Goal: Information Seeking & Learning: Check status

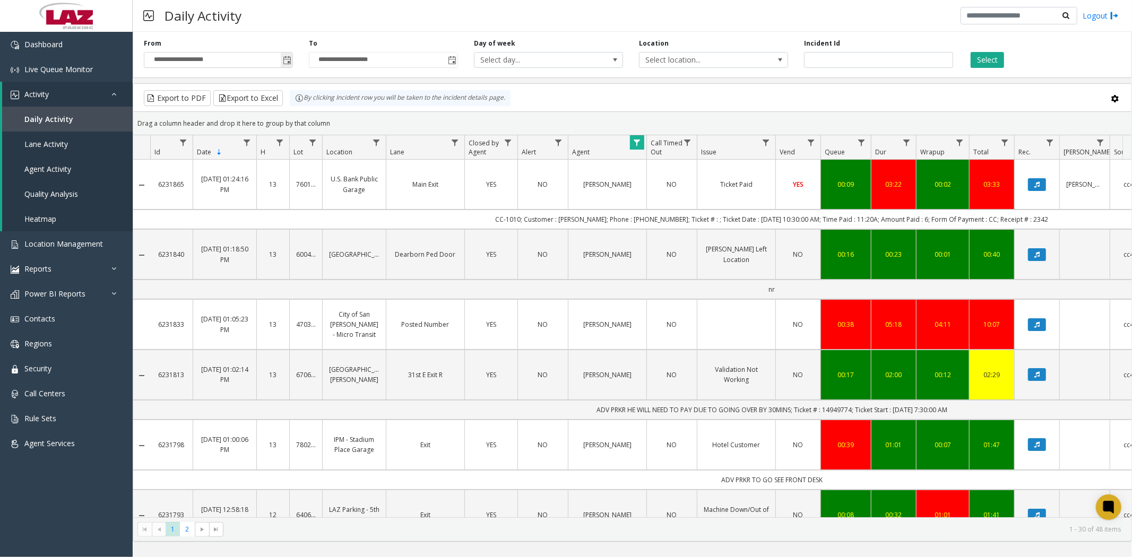
click at [288, 57] on span "Toggle popup" at bounding box center [287, 60] width 8 height 8
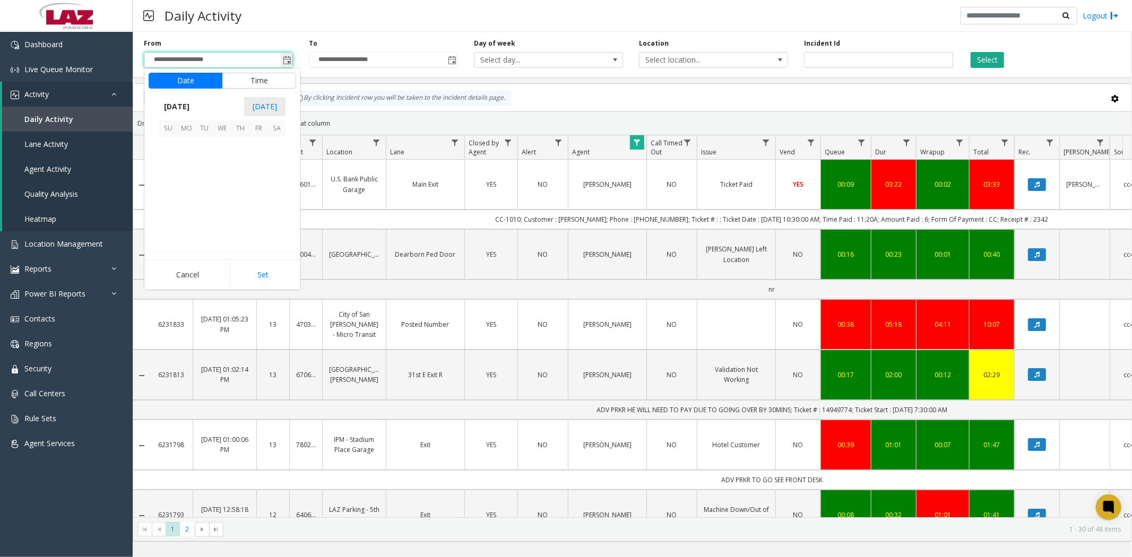
scroll to position [190534, 0]
click at [276, 164] on span "11" at bounding box center [276, 164] width 18 height 18
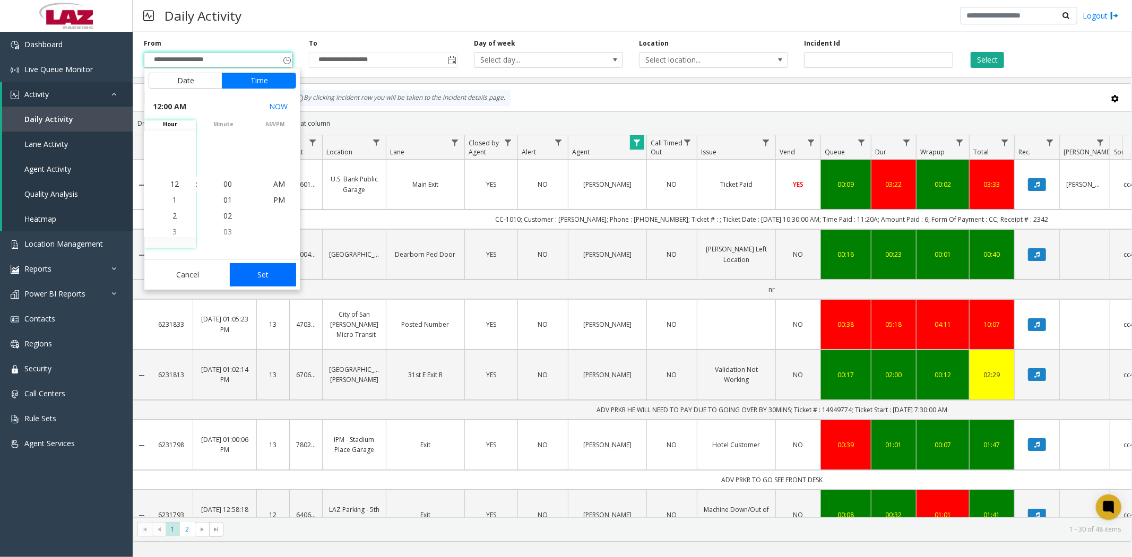
click at [271, 278] on button "Set" at bounding box center [263, 274] width 67 height 23
type input "**********"
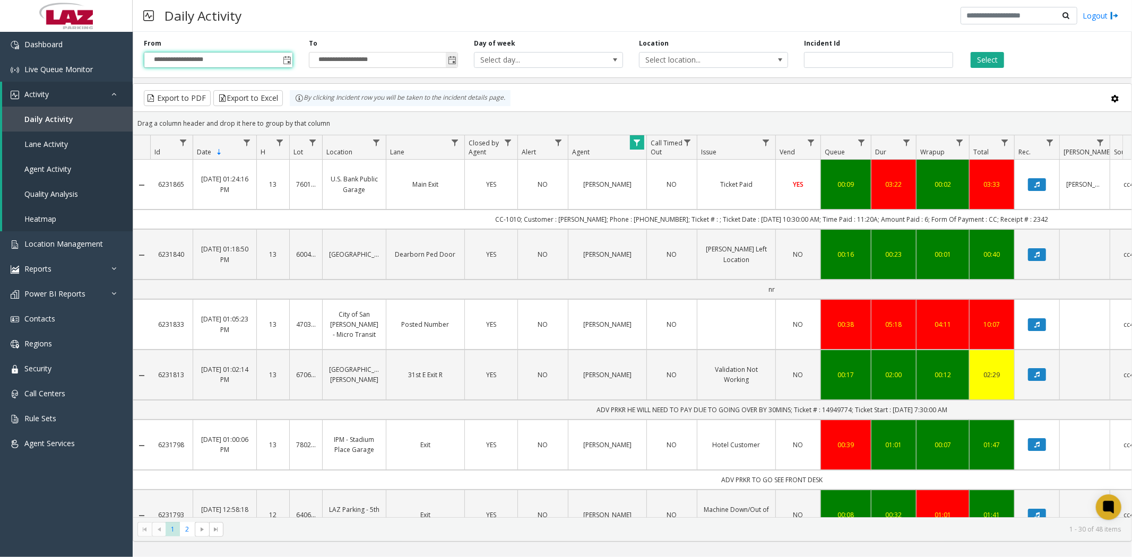
click at [453, 59] on span "Toggle popup" at bounding box center [452, 60] width 8 height 8
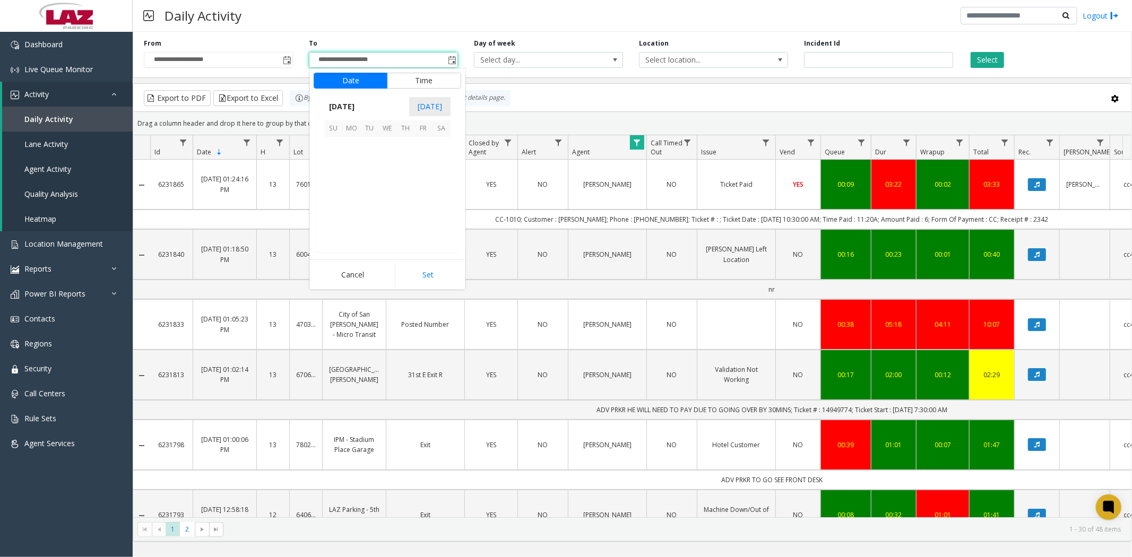
scroll to position [16, 0]
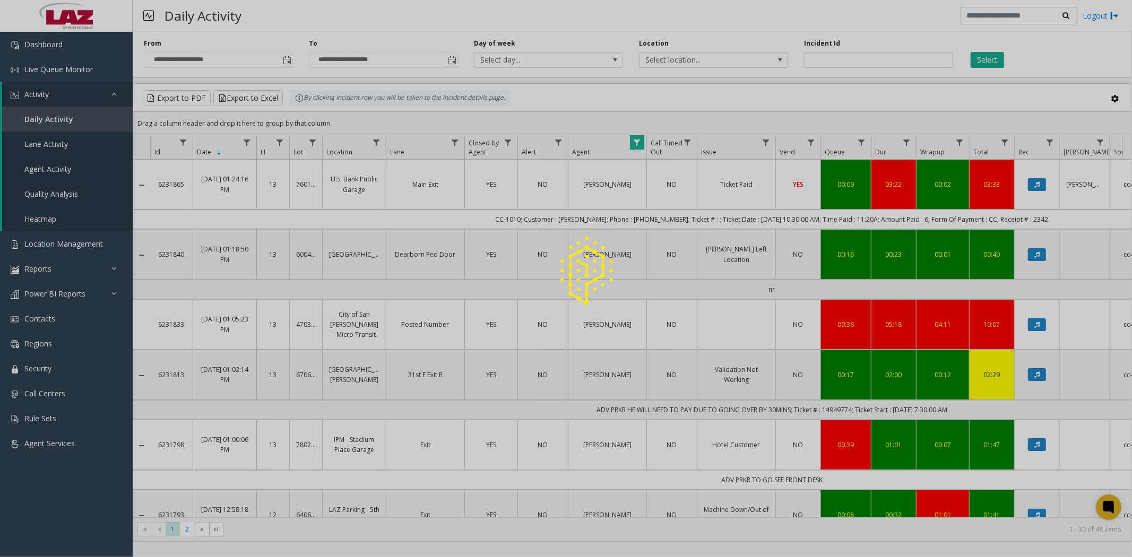
click at [439, 161] on div at bounding box center [566, 278] width 1132 height 557
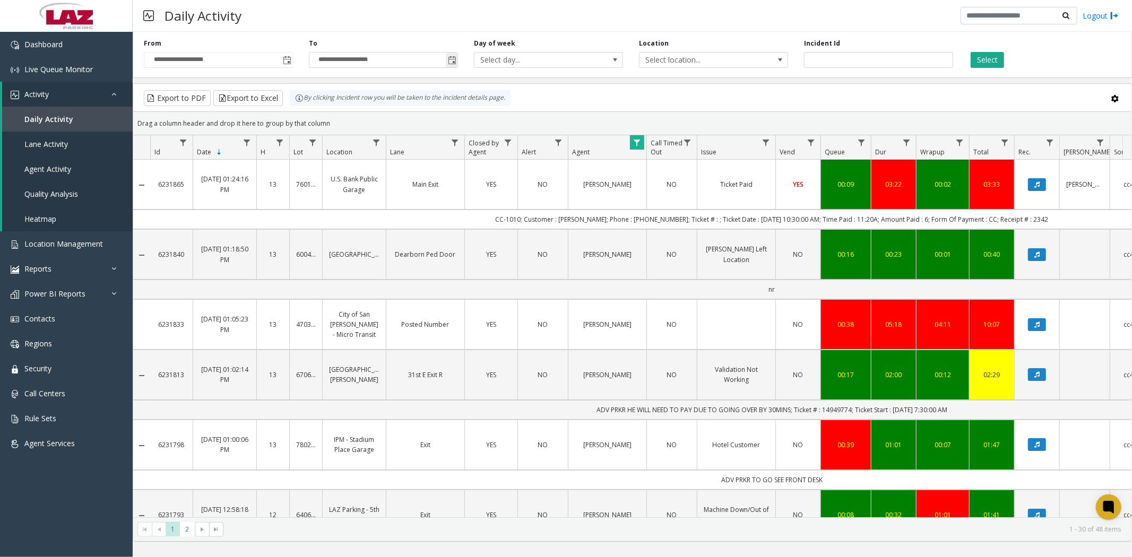
click at [448, 62] on span "Toggle popup" at bounding box center [452, 60] width 8 height 8
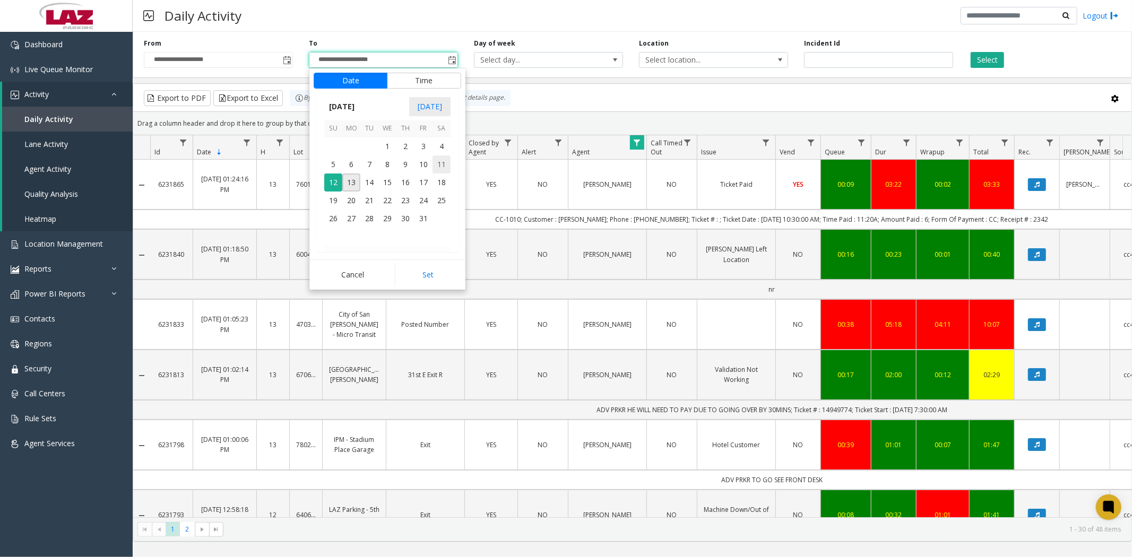
click at [442, 166] on span "11" at bounding box center [441, 164] width 18 height 18
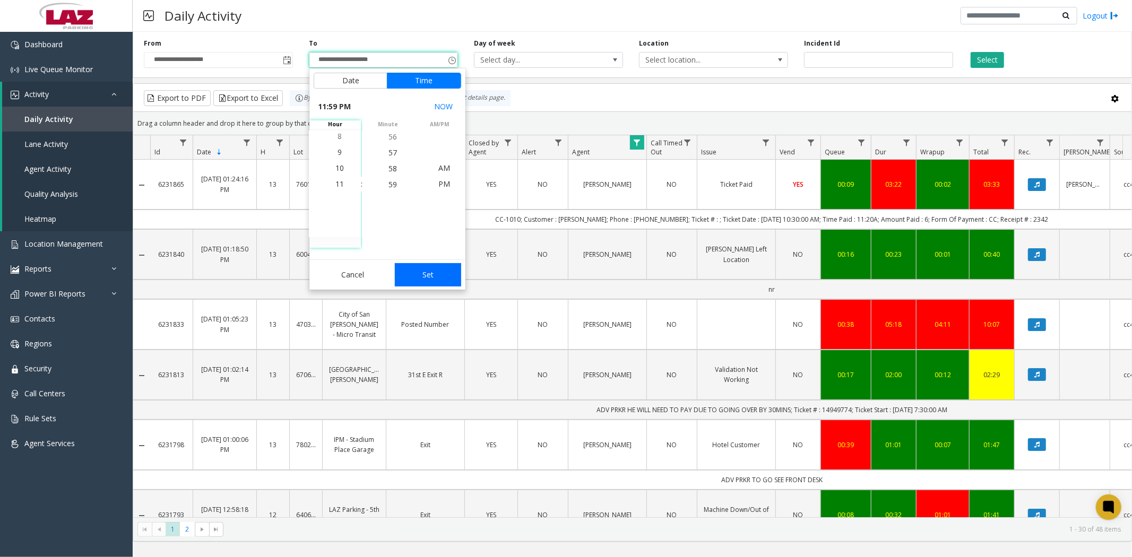
click at [421, 277] on button "Set" at bounding box center [428, 274] width 67 height 23
type input "**********"
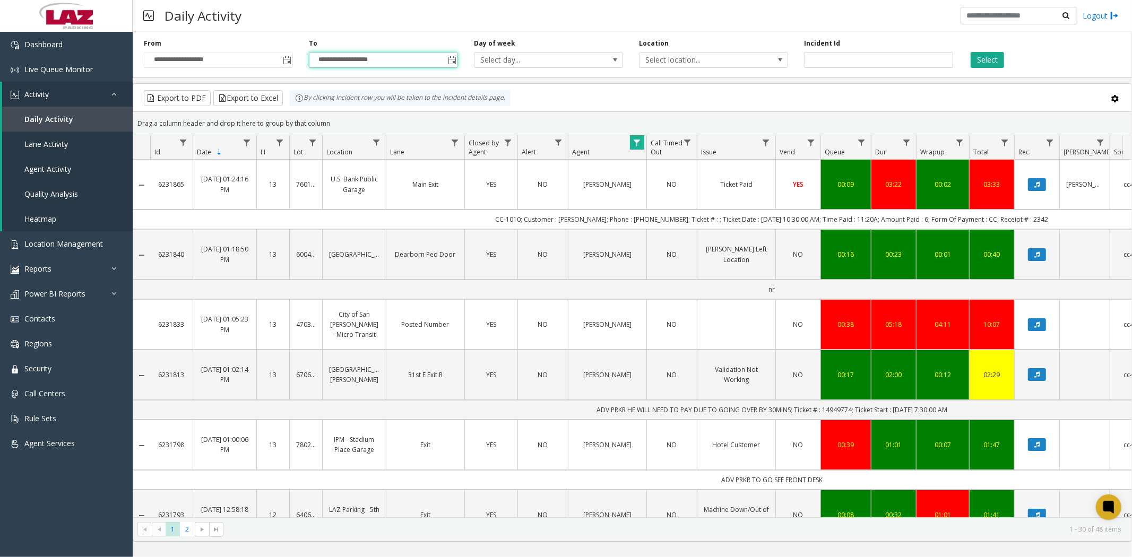
click at [638, 140] on span "Data table" at bounding box center [637, 142] width 8 height 8
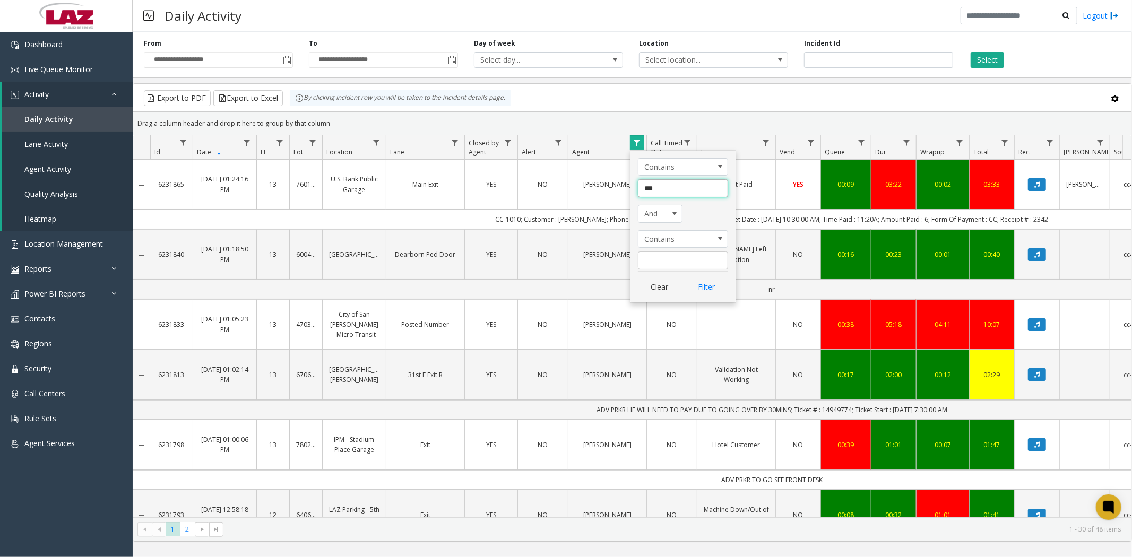
drag, startPoint x: 643, startPoint y: 193, endPoint x: 696, endPoint y: 191, distance: 53.1
click at [696, 191] on input "***" at bounding box center [683, 188] width 90 height 18
type input "********"
click at [708, 299] on div "Contains ******** And Contains Clear Filter" at bounding box center [682, 227] width 105 height 152
click at [984, 57] on button "Select" at bounding box center [987, 60] width 33 height 16
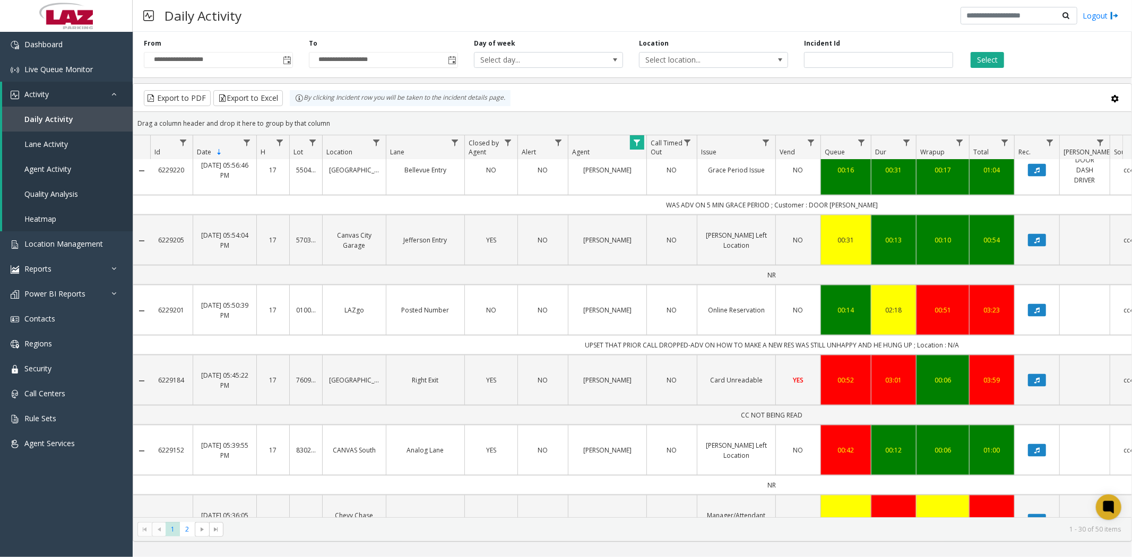
scroll to position [1599, 0]
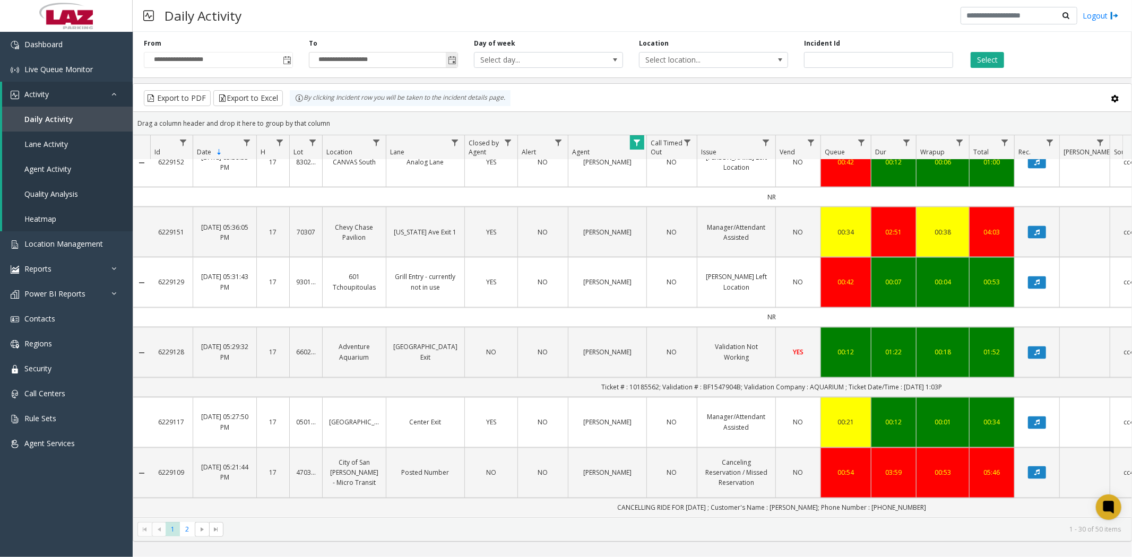
click at [452, 60] on span "Toggle popup" at bounding box center [452, 60] width 8 height 8
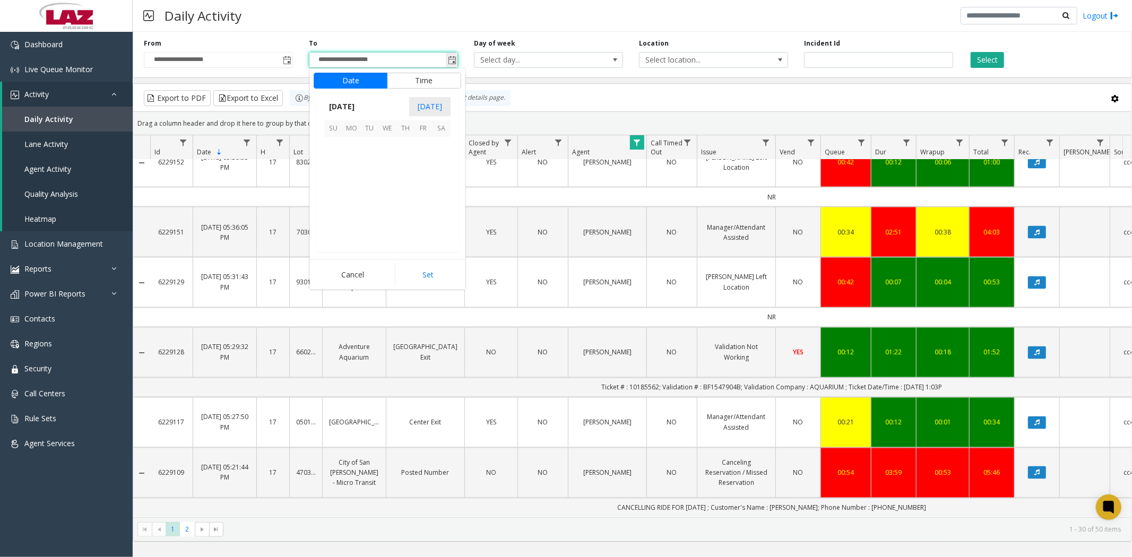
scroll to position [16, 0]
click at [330, 186] on span "12" at bounding box center [333, 183] width 18 height 18
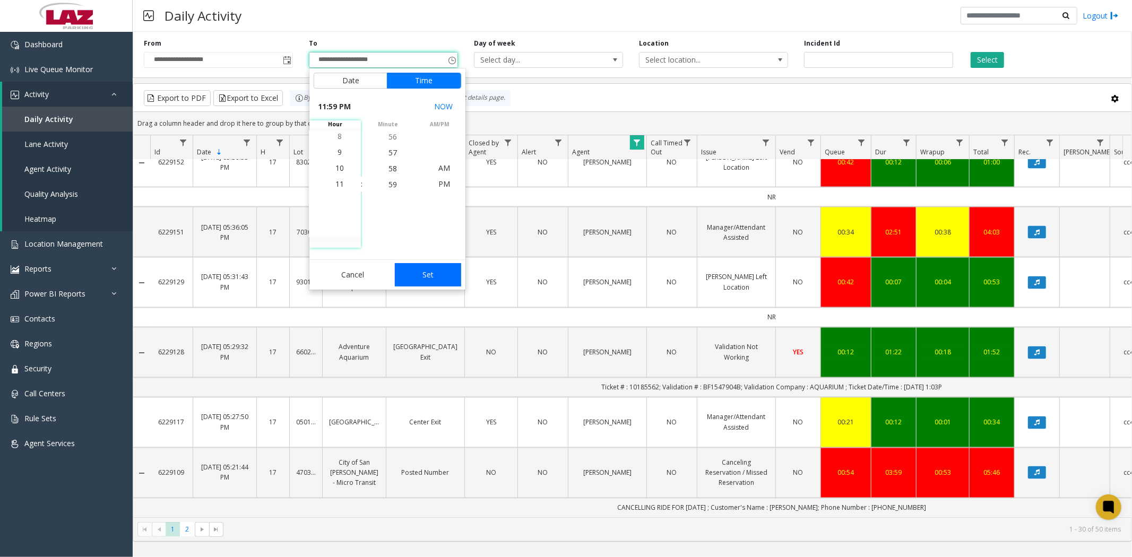
click at [427, 278] on button "Set" at bounding box center [428, 274] width 67 height 23
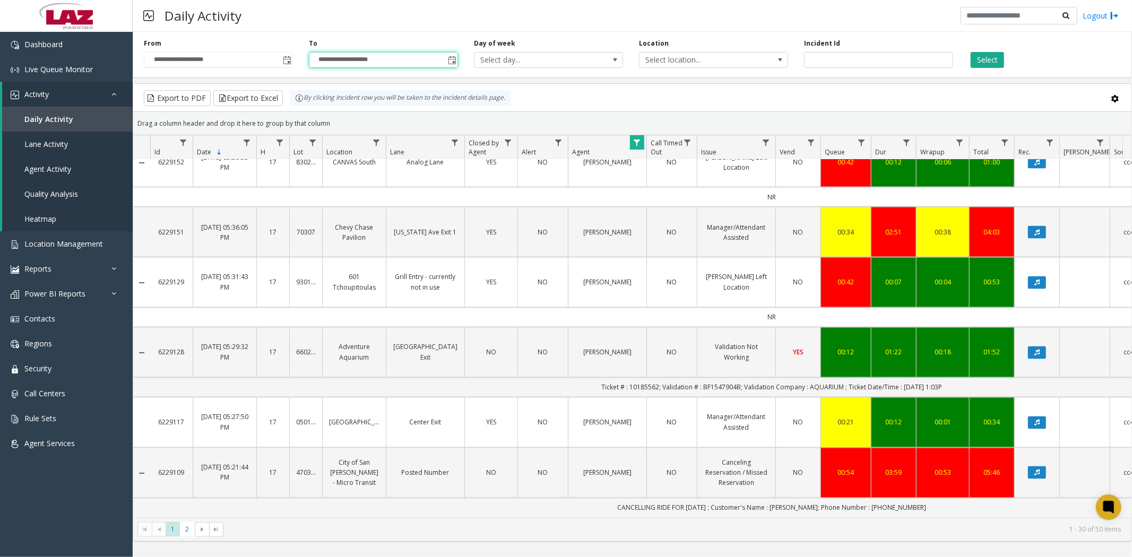
type input "**********"
click at [982, 60] on button "Select" at bounding box center [987, 60] width 33 height 16
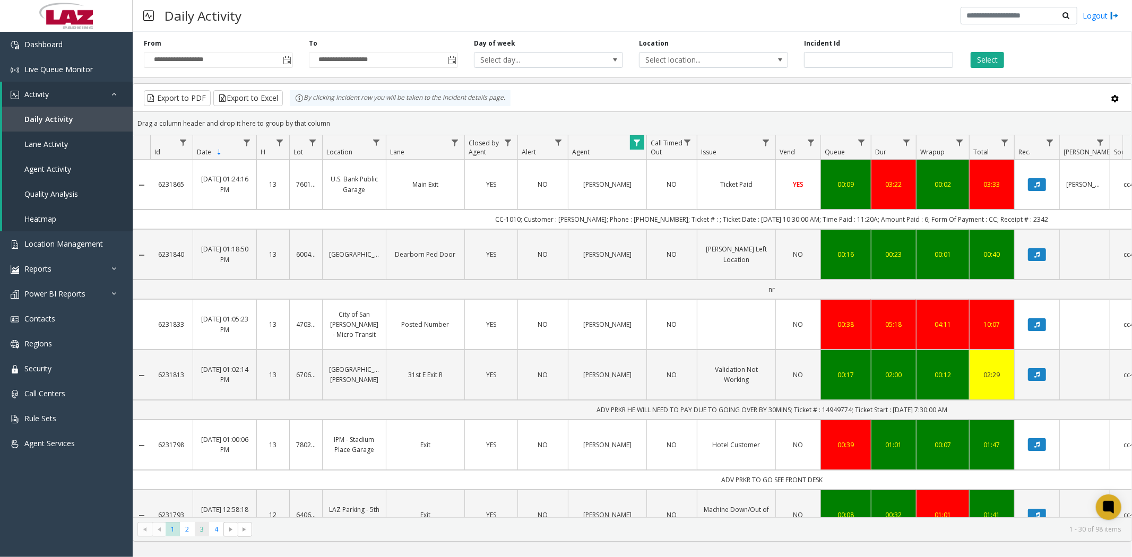
click at [203, 529] on span "3" at bounding box center [202, 529] width 14 height 14
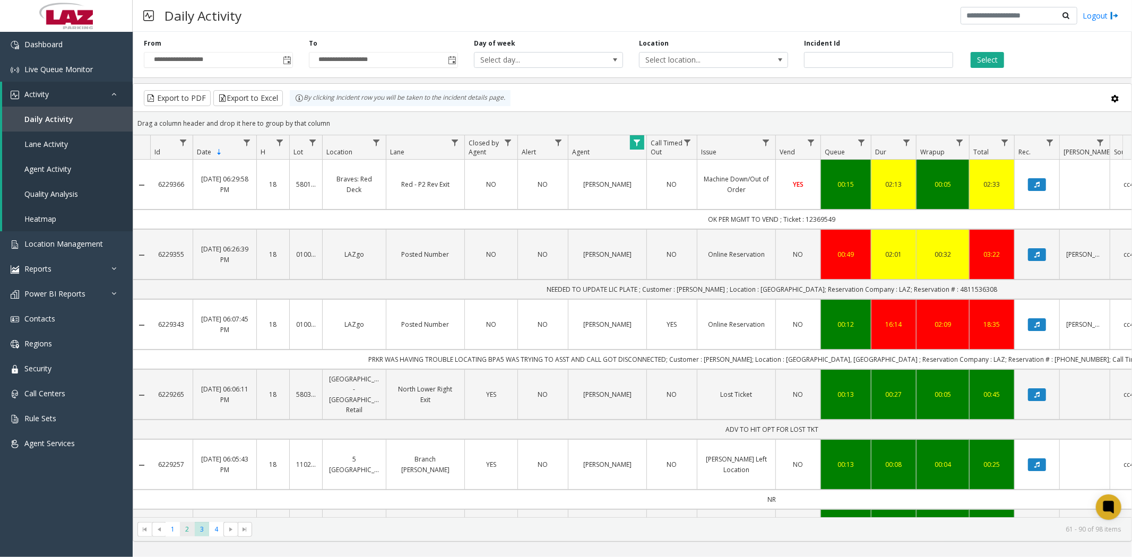
click at [184, 532] on span "2" at bounding box center [187, 529] width 14 height 14
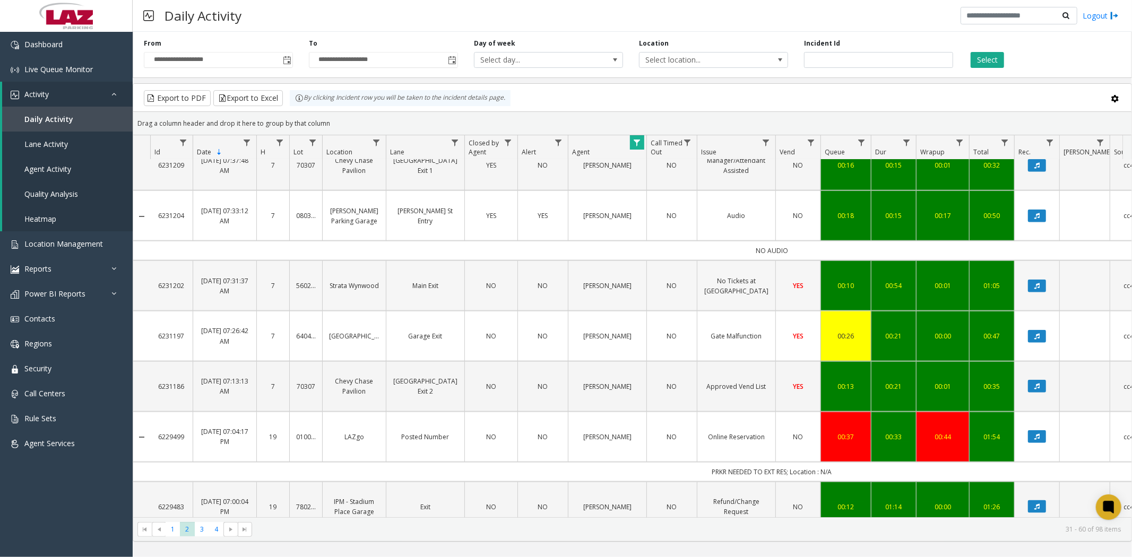
scroll to position [960, 0]
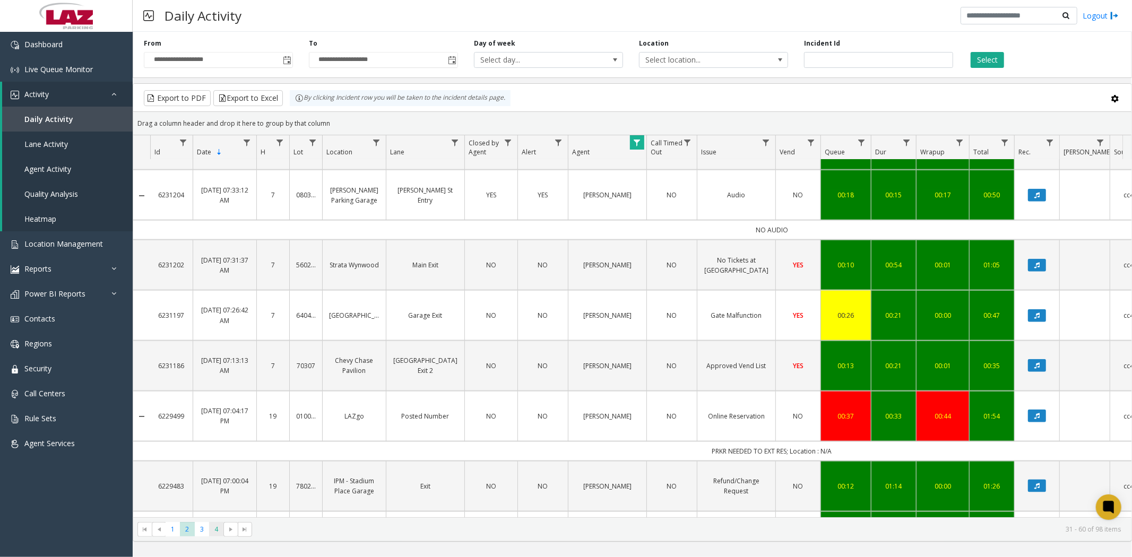
click at [214, 531] on span "4" at bounding box center [216, 529] width 14 height 14
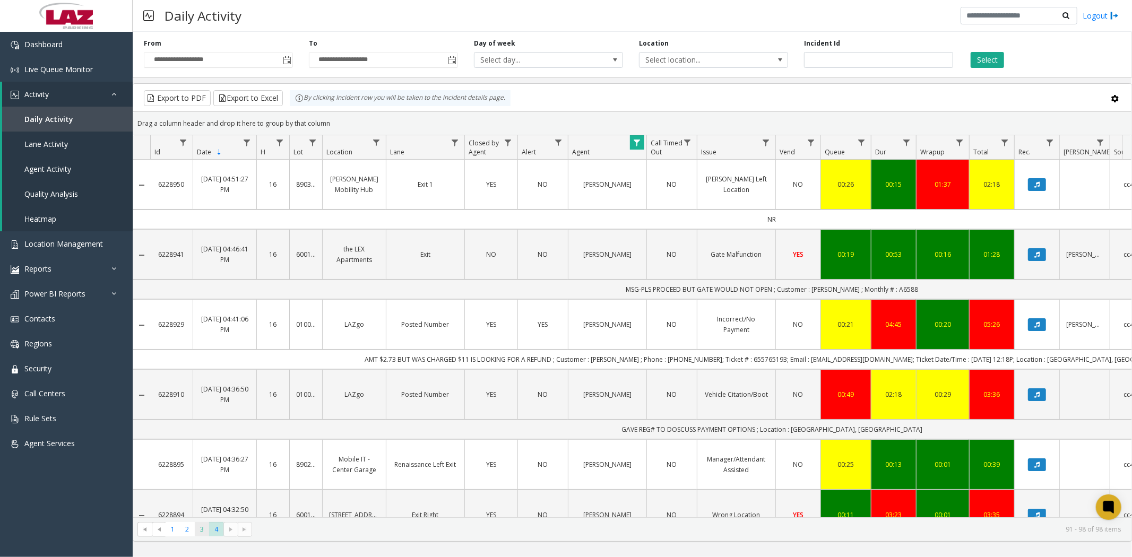
click at [200, 532] on span "3" at bounding box center [202, 529] width 14 height 14
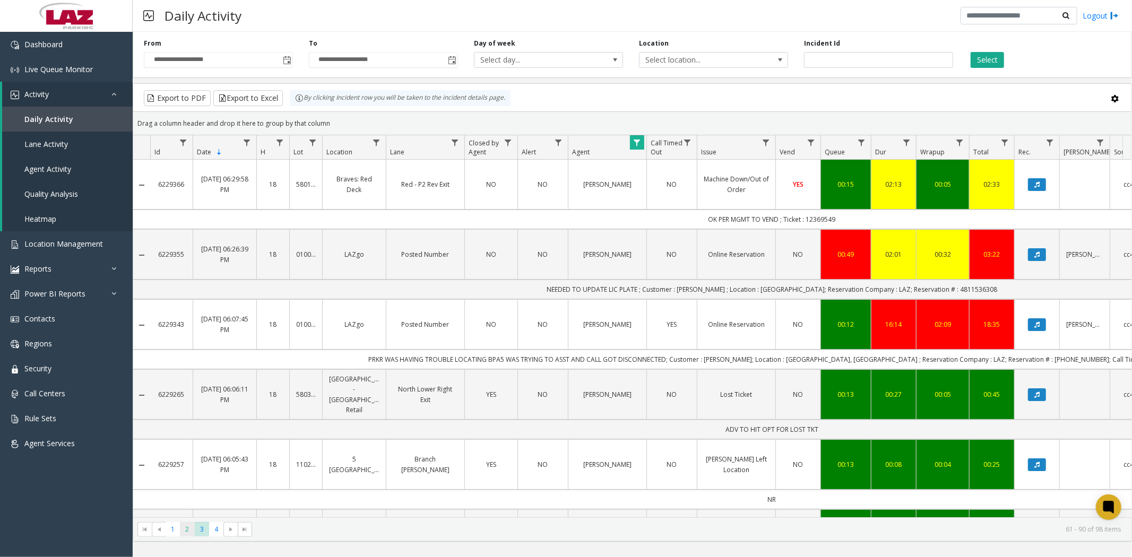
click at [189, 532] on span "2" at bounding box center [187, 529] width 14 height 14
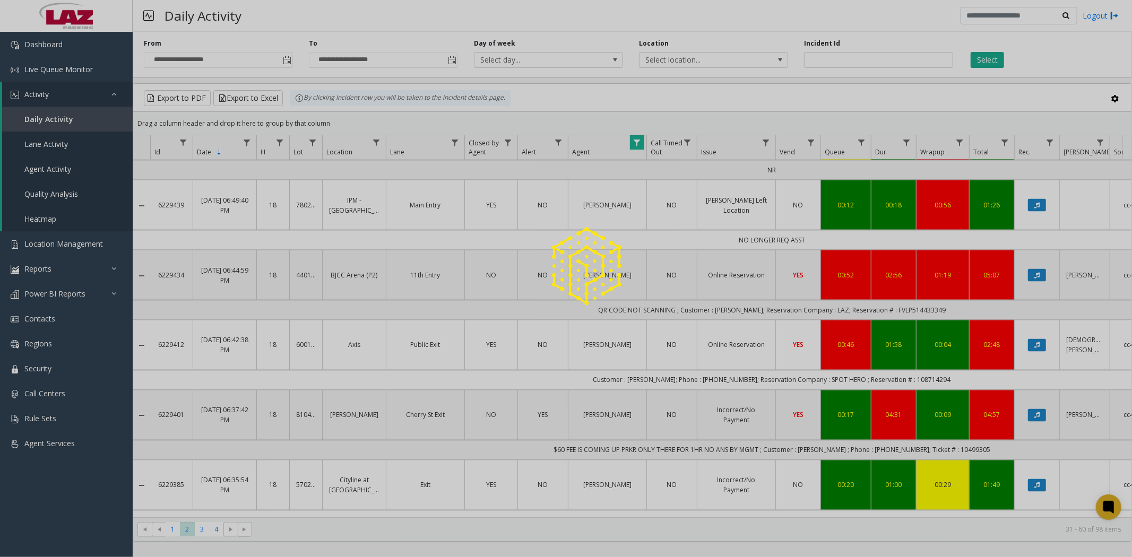
scroll to position [1609, 0]
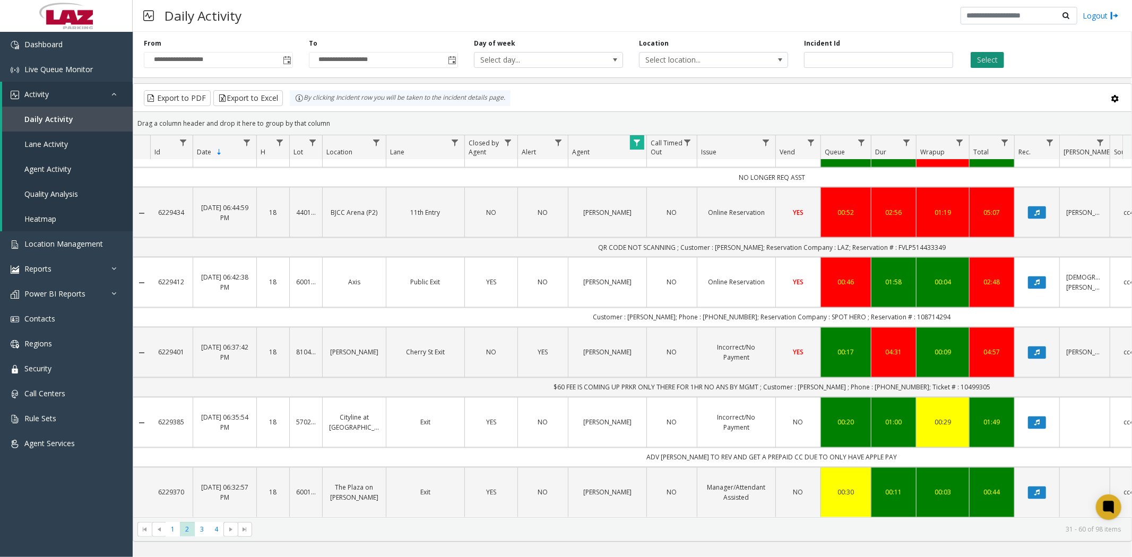
click at [983, 62] on button "Select" at bounding box center [987, 60] width 33 height 16
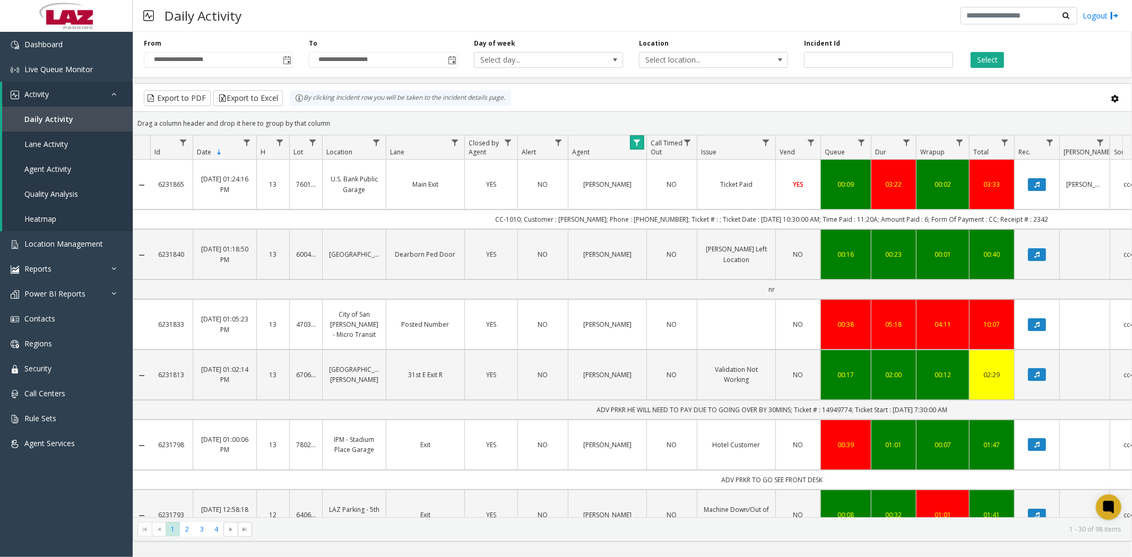
click at [643, 145] on link "Data table" at bounding box center [637, 142] width 14 height 14
drag, startPoint x: 642, startPoint y: 187, endPoint x: 718, endPoint y: 187, distance: 75.9
click at [718, 187] on input "***" at bounding box center [683, 188] width 90 height 18
type input "********"
click button "Filter" at bounding box center [707, 286] width 44 height 23
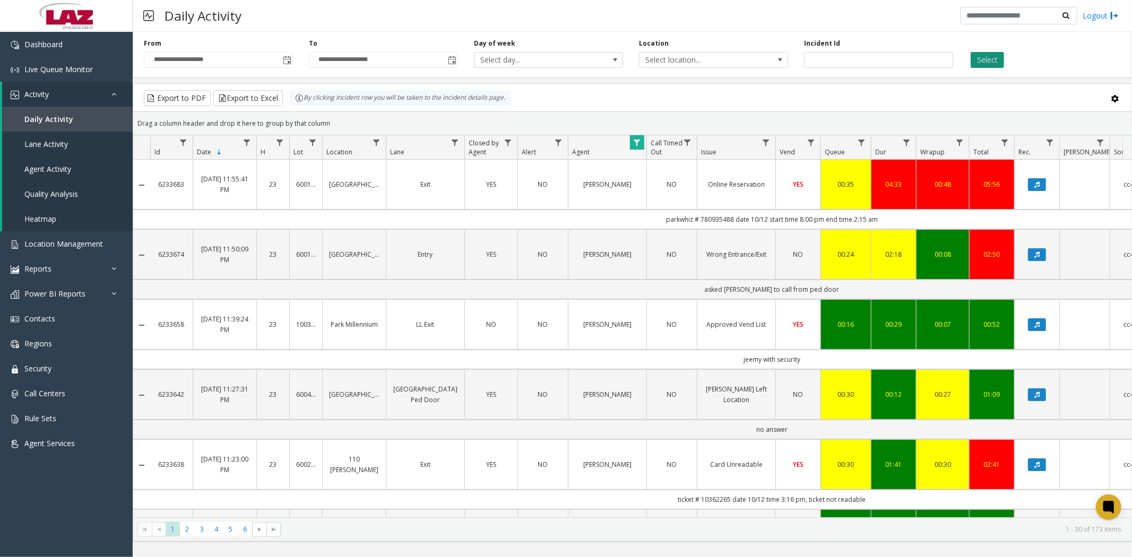
click at [979, 65] on button "Select" at bounding box center [987, 60] width 33 height 16
click at [202, 531] on span "3" at bounding box center [202, 529] width 14 height 14
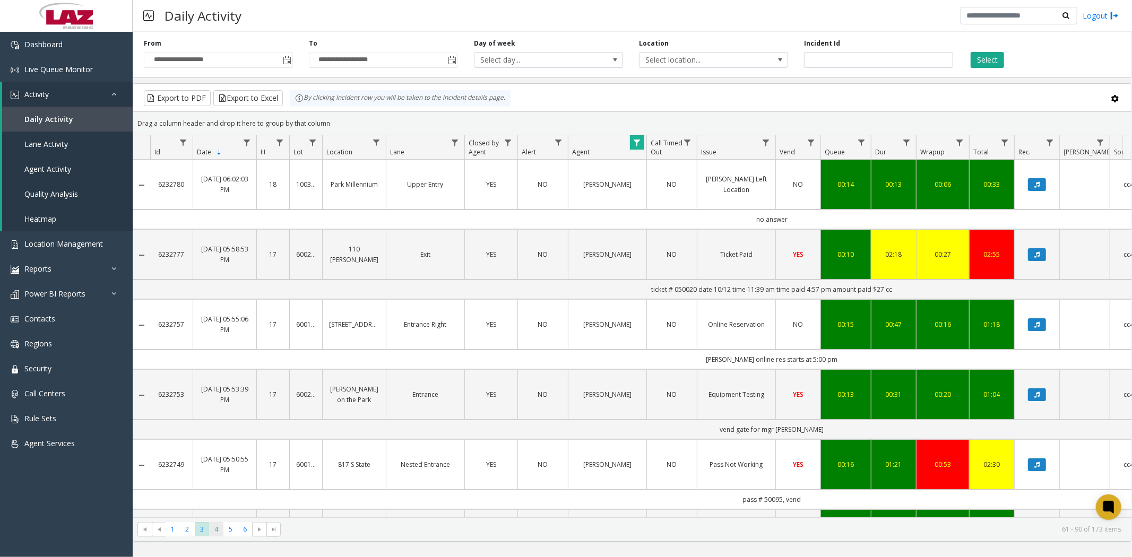
click at [213, 531] on span "4" at bounding box center [216, 529] width 14 height 14
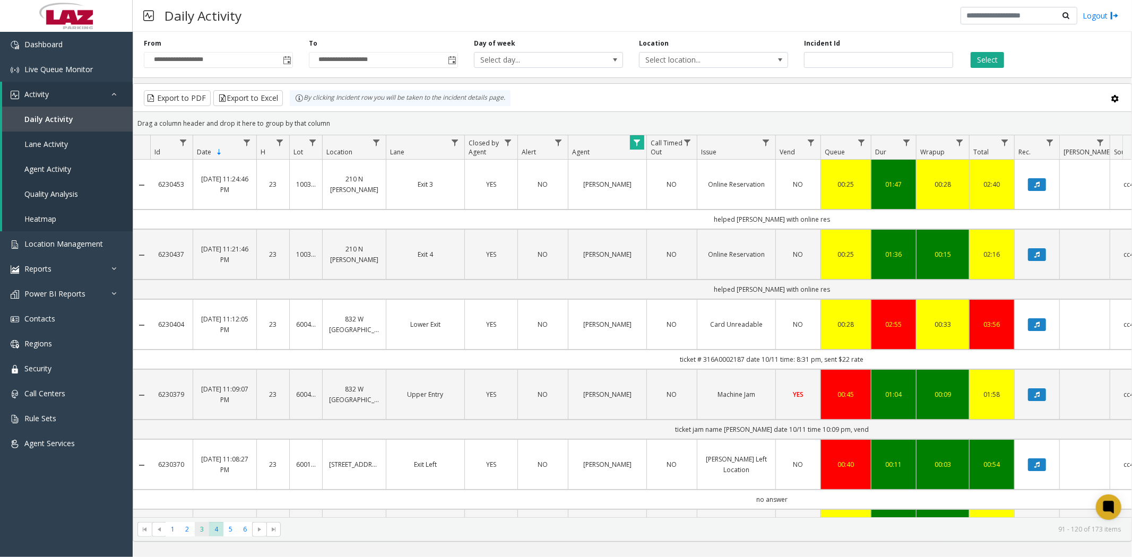
click at [203, 532] on span "3" at bounding box center [202, 529] width 14 height 14
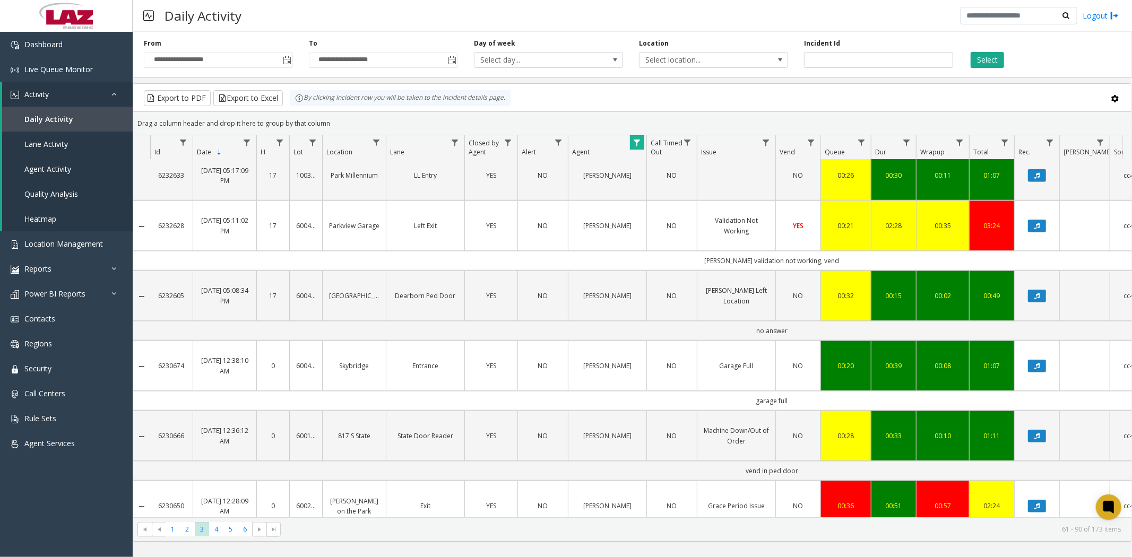
scroll to position [893, 0]
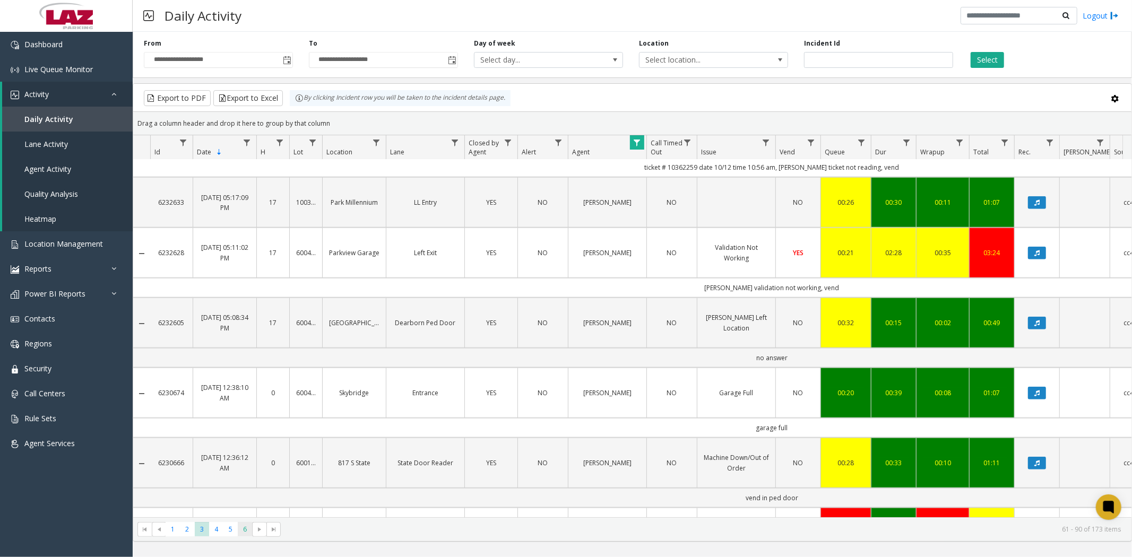
click at [245, 527] on span "6" at bounding box center [245, 529] width 14 height 14
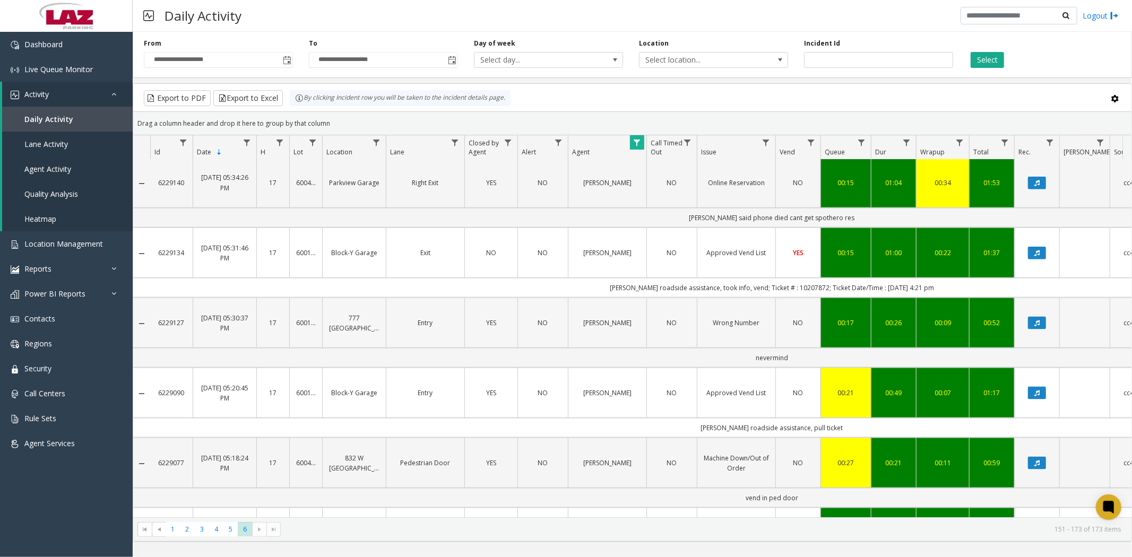
scroll to position [1246, 0]
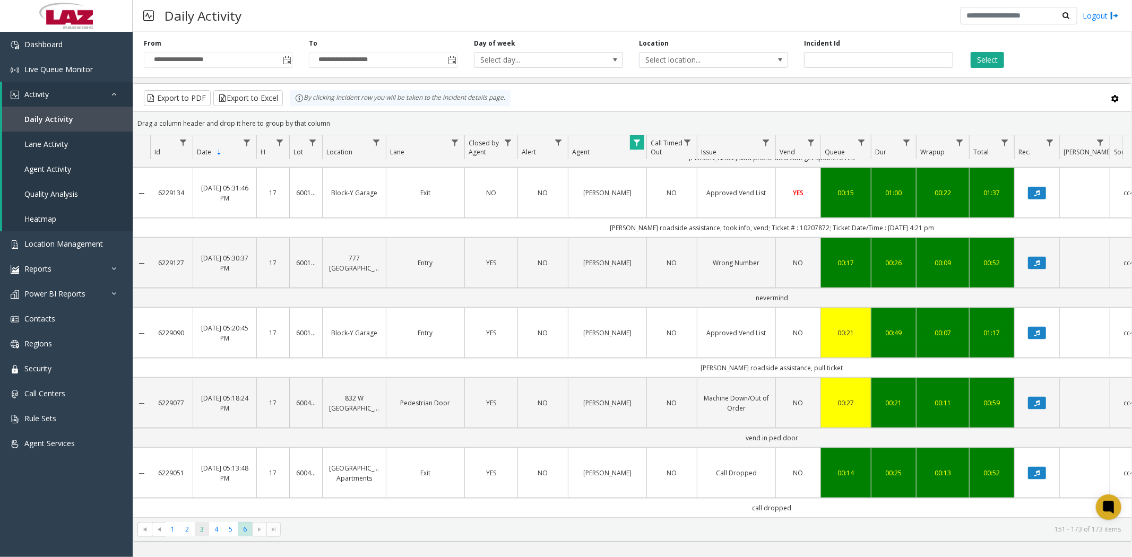
click at [203, 535] on span "3" at bounding box center [202, 529] width 14 height 14
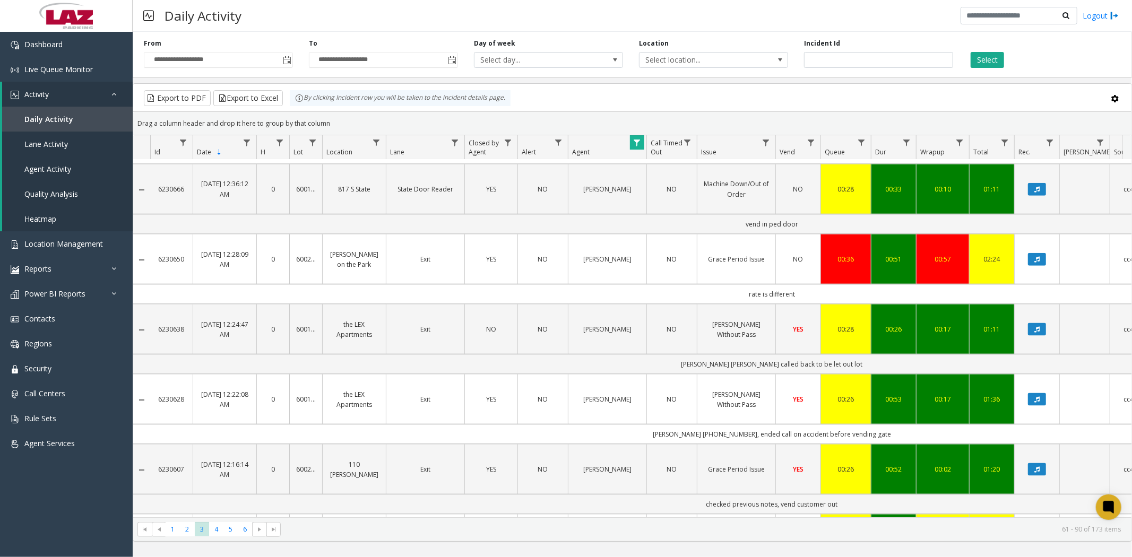
scroll to position [1002, 0]
